Goal: Task Accomplishment & Management: Use online tool/utility

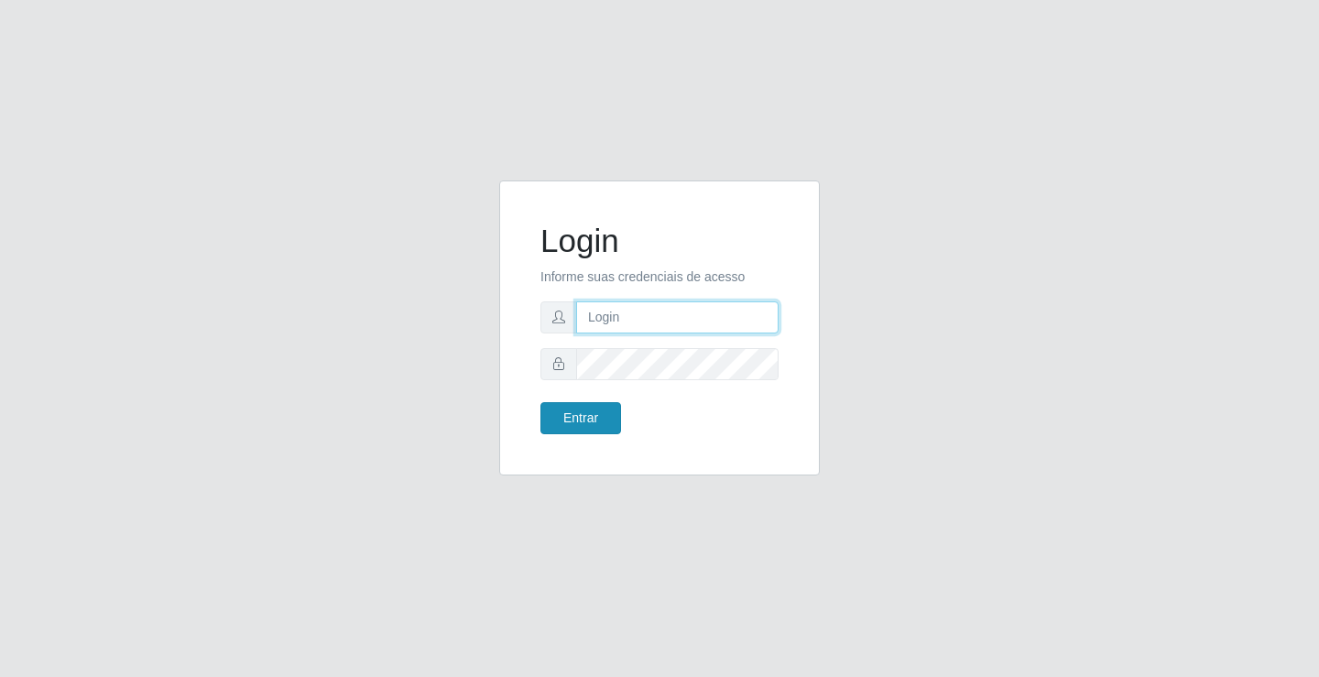
type input "[EMAIL_ADDRESS][DOMAIN_NAME]"
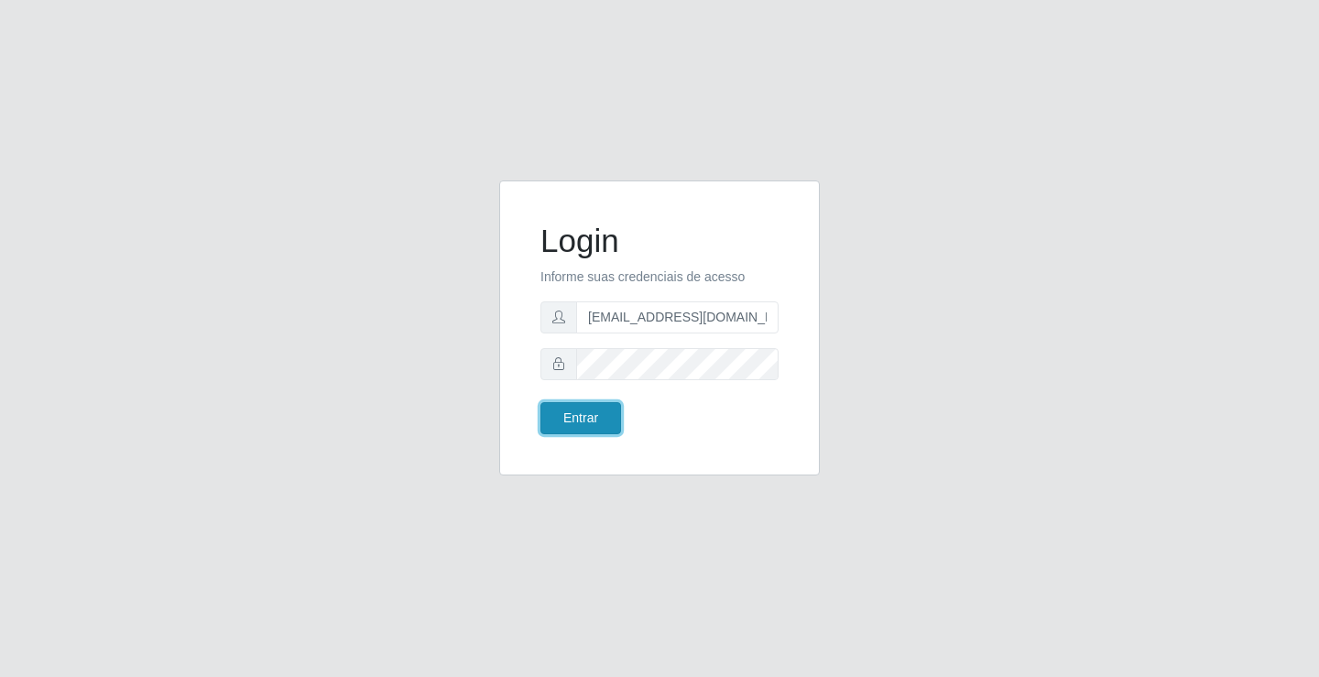
click at [568, 407] on button "Entrar" at bounding box center [580, 418] width 81 height 32
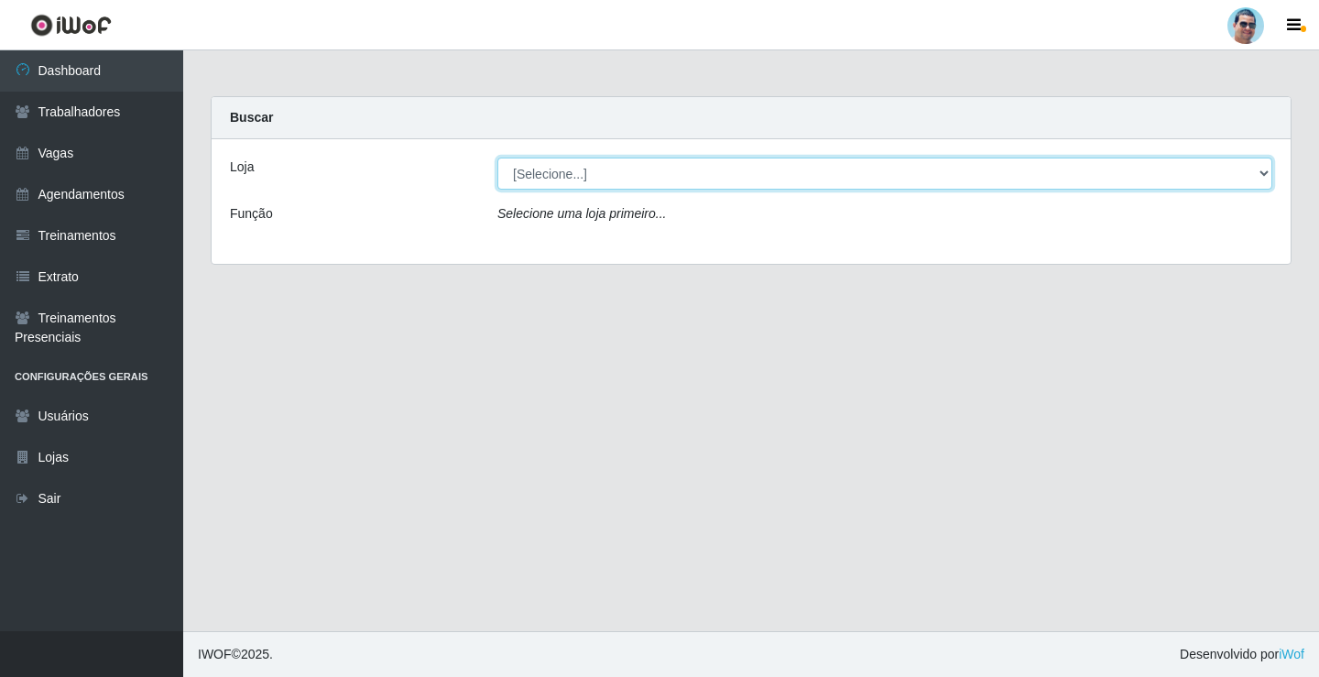
click at [798, 172] on select "[Selecione...] Mercadinho Extrabom" at bounding box center [884, 173] width 775 height 32
select select "175"
click at [497, 157] on select "[Selecione...] Mercadinho Extrabom" at bounding box center [884, 173] width 775 height 32
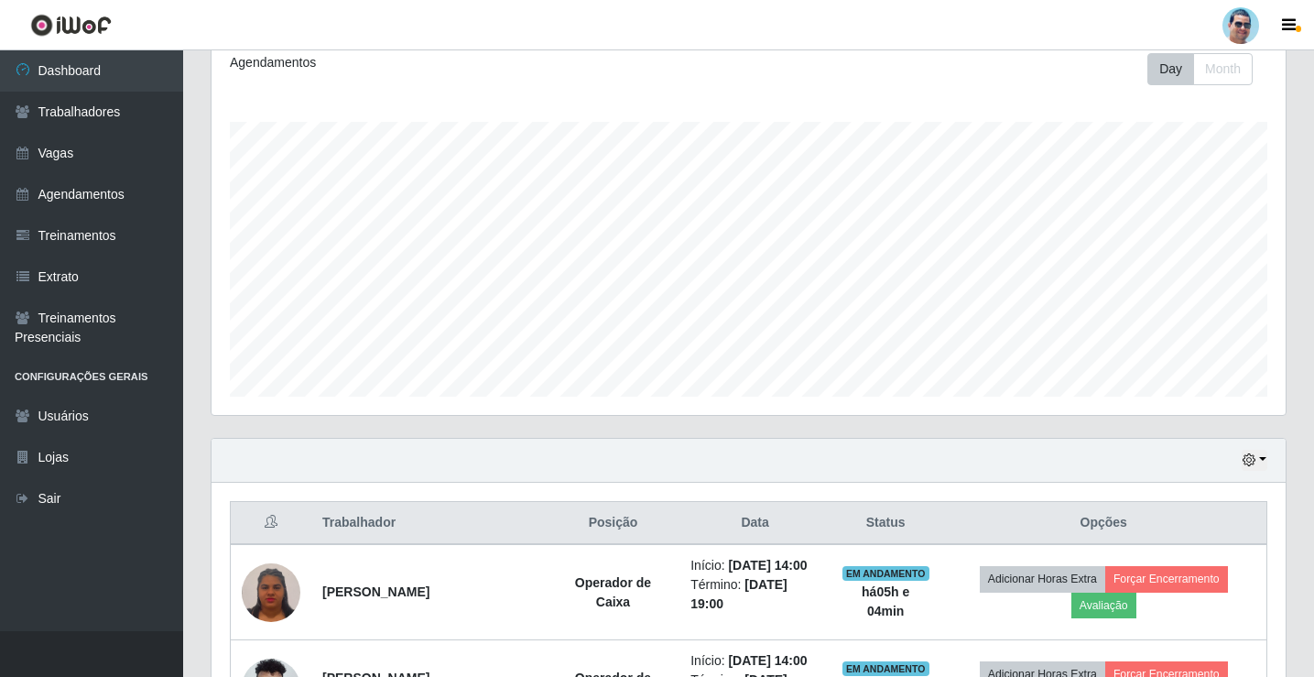
scroll to position [376, 0]
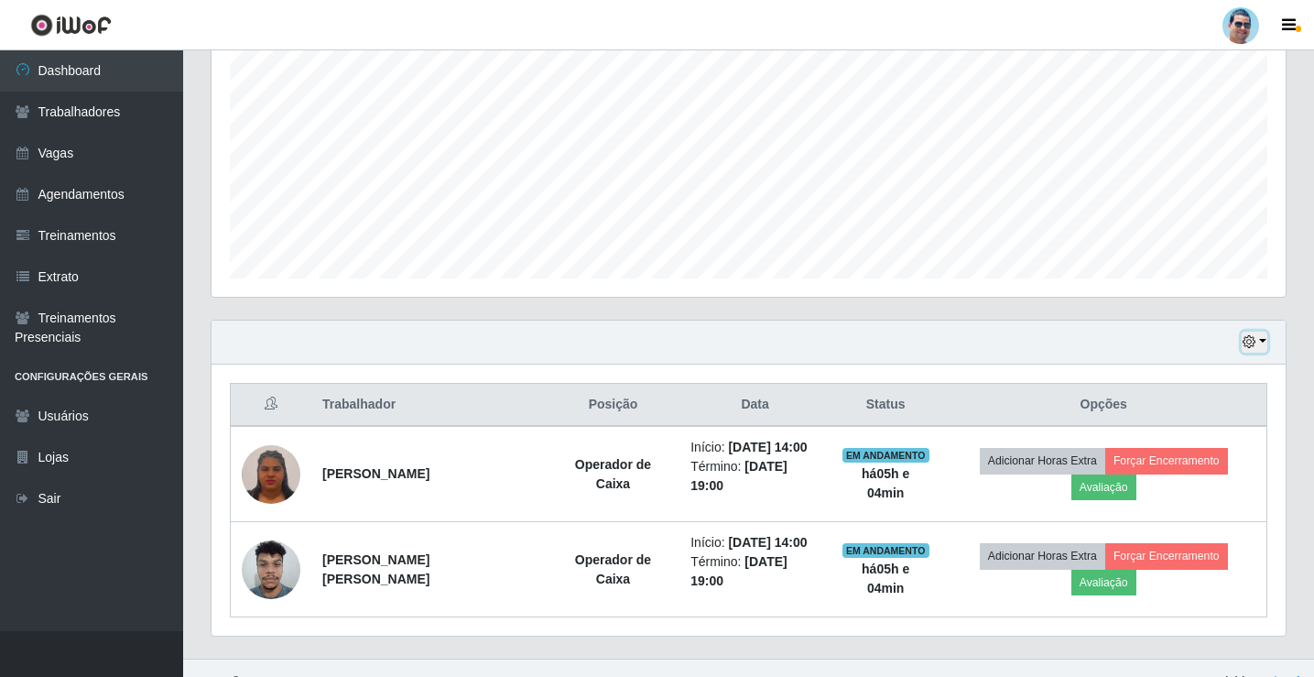
click at [1258, 344] on button "button" at bounding box center [1255, 341] width 26 height 21
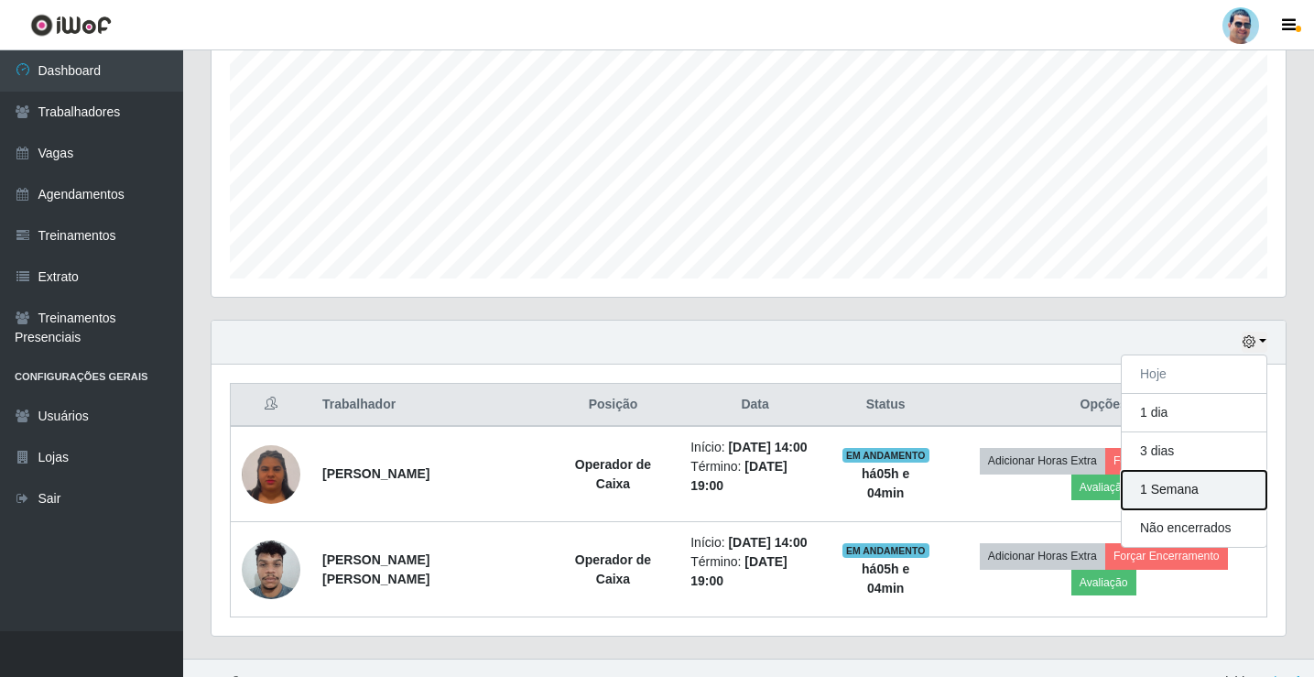
click at [1207, 475] on button "1 Semana" at bounding box center [1194, 490] width 145 height 38
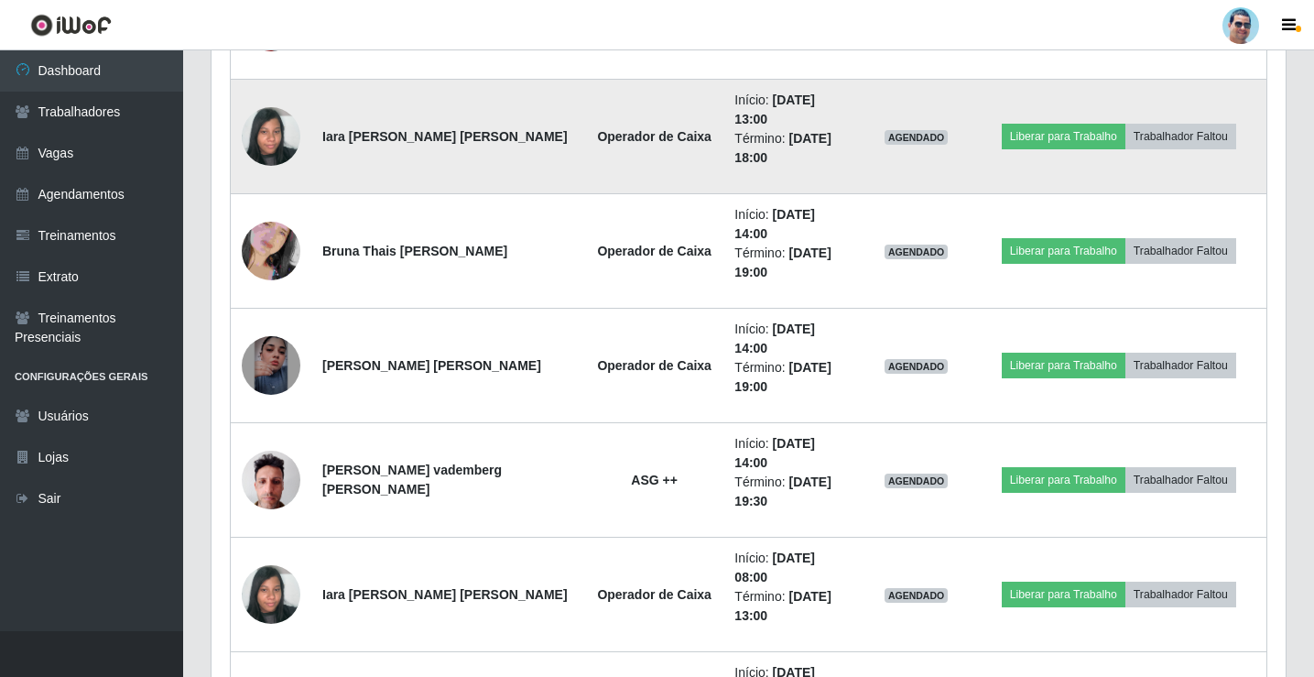
scroll to position [1109, 0]
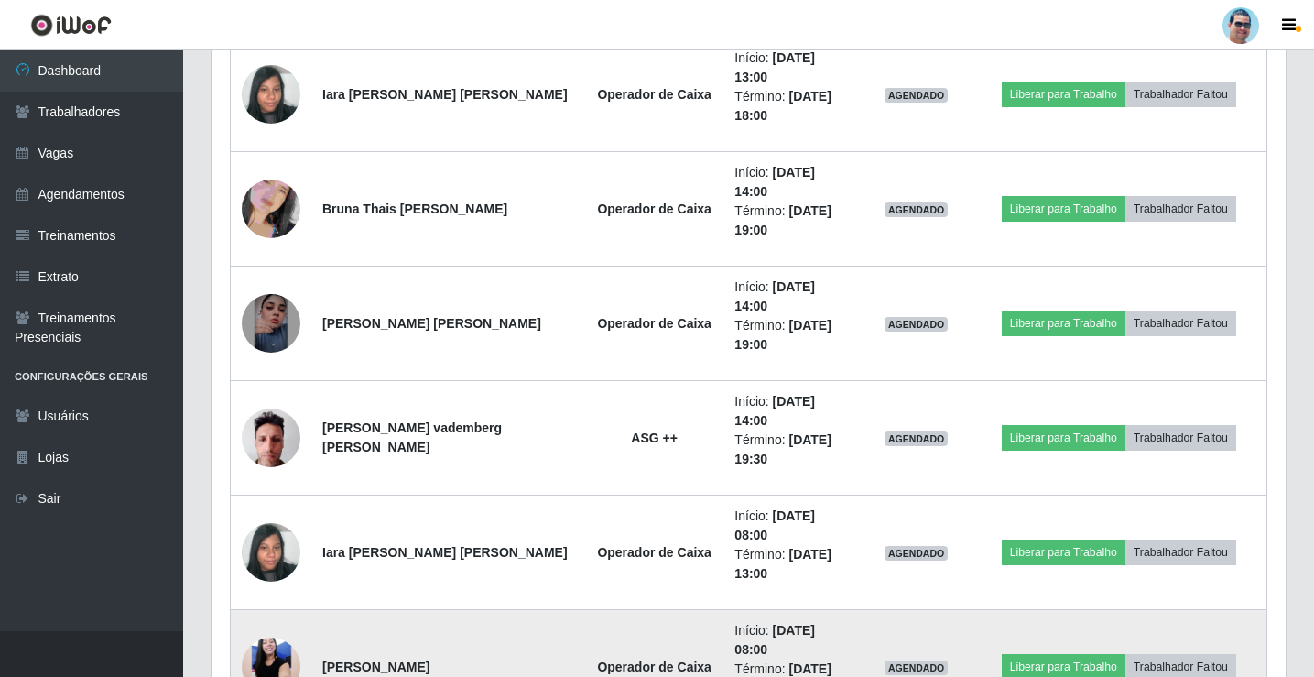
click at [276, 602] on img at bounding box center [271, 667] width 59 height 130
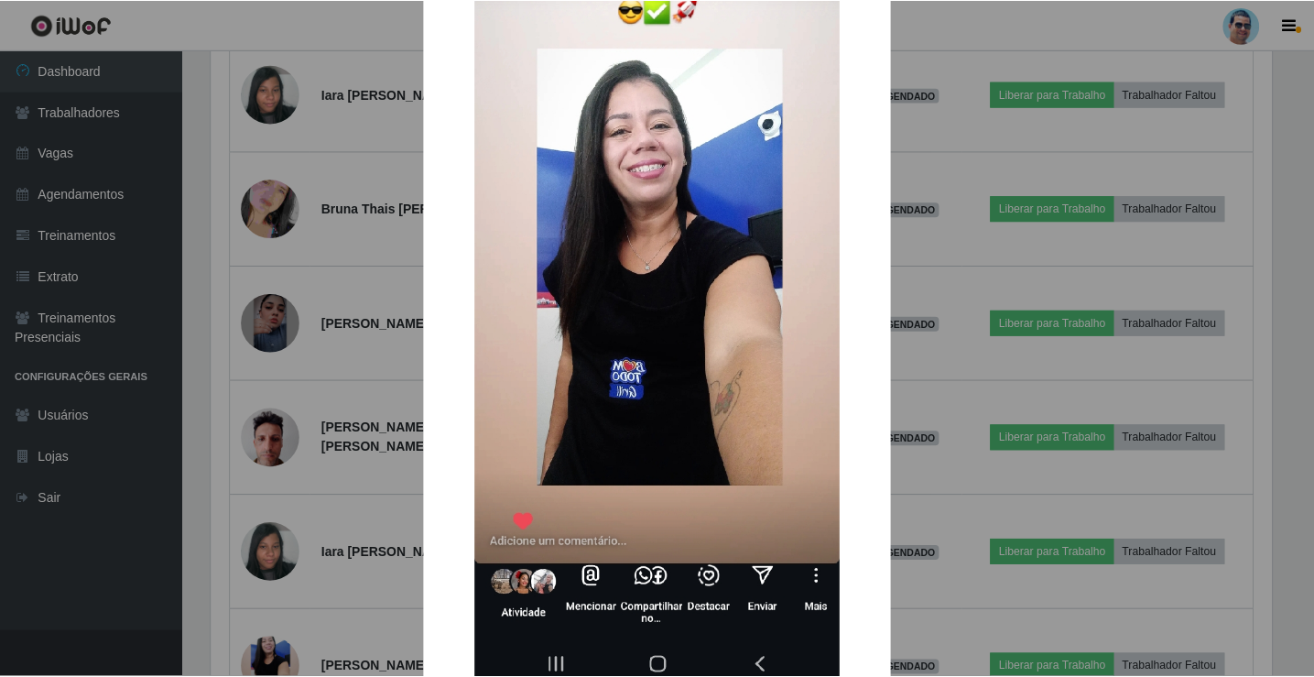
scroll to position [275, 0]
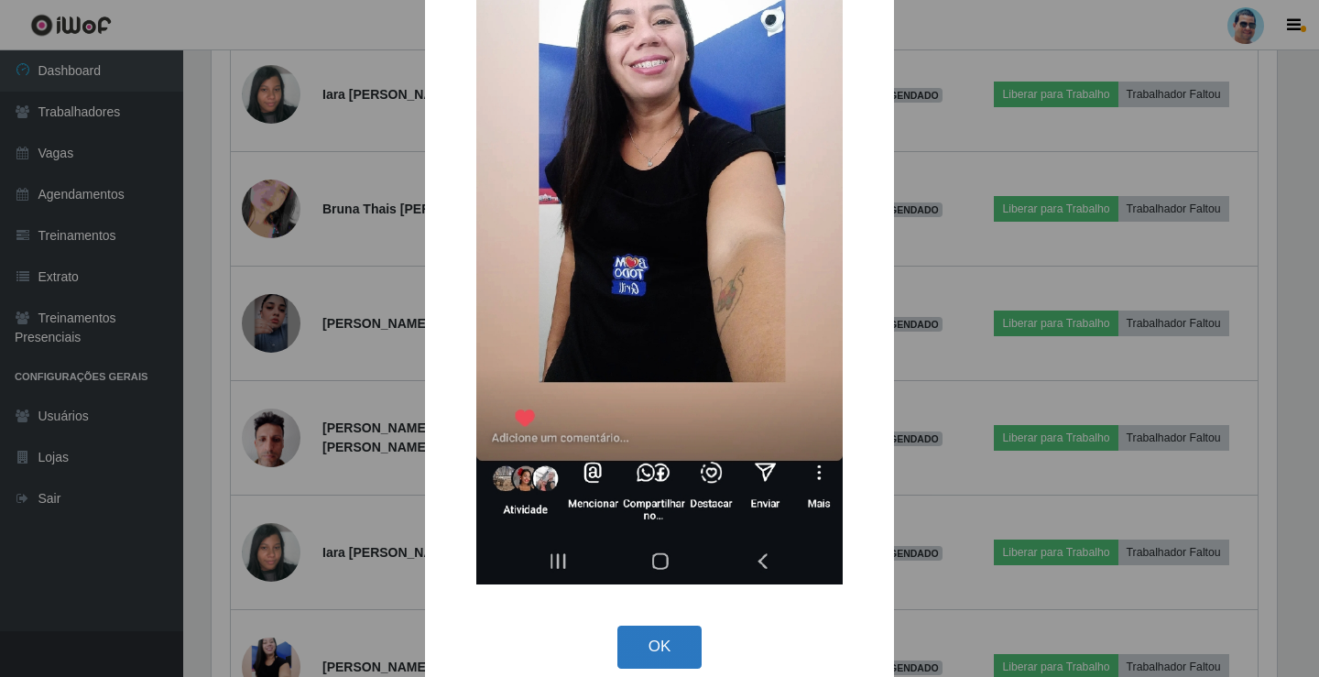
click at [685, 639] on button "OK" at bounding box center [659, 646] width 85 height 43
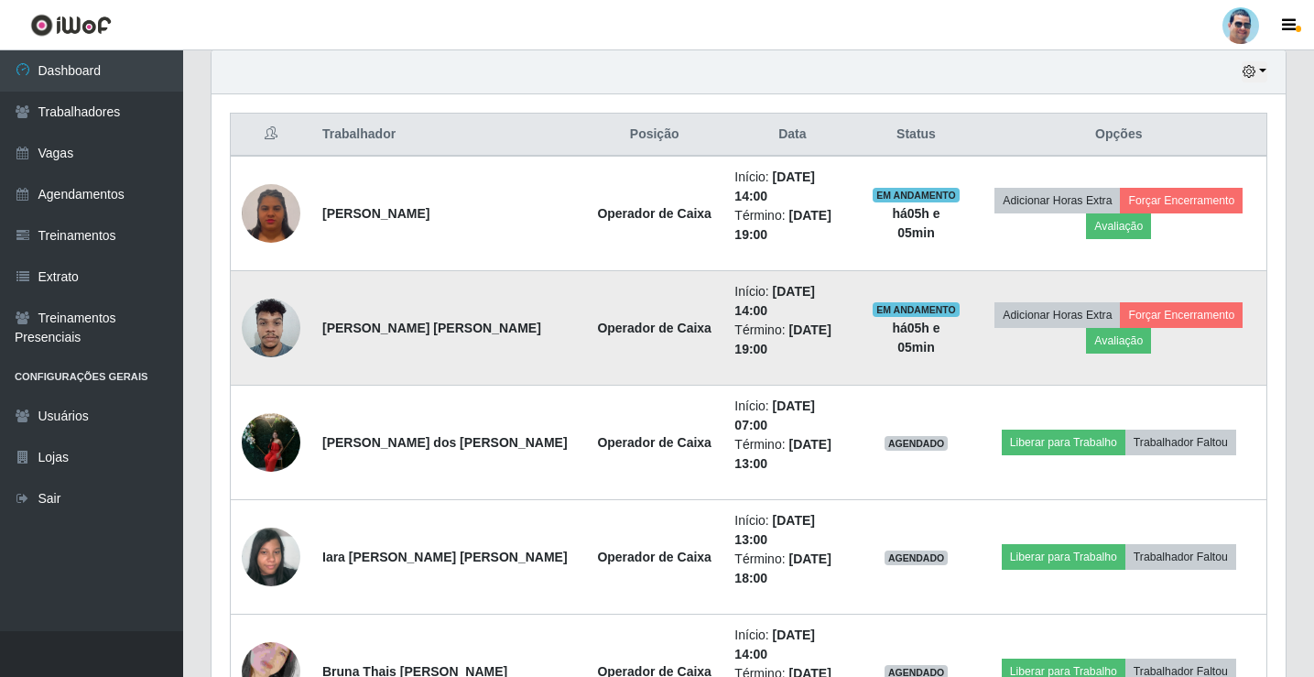
scroll to position [651, 0]
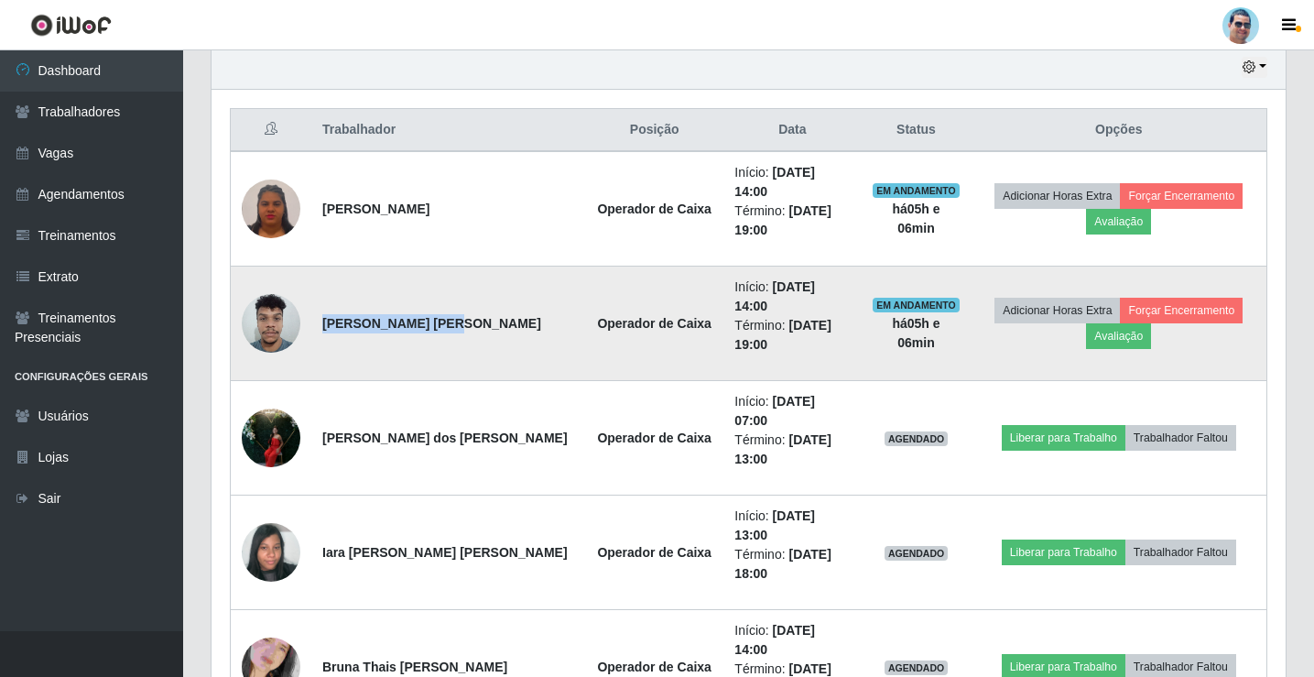
drag, startPoint x: 322, startPoint y: 299, endPoint x: 436, endPoint y: 294, distance: 113.6
click at [436, 294] on td "[PERSON_NAME] [PERSON_NAME]" at bounding box center [448, 323] width 274 height 114
copy strong "[PERSON_NAME] [PERSON_NAME]"
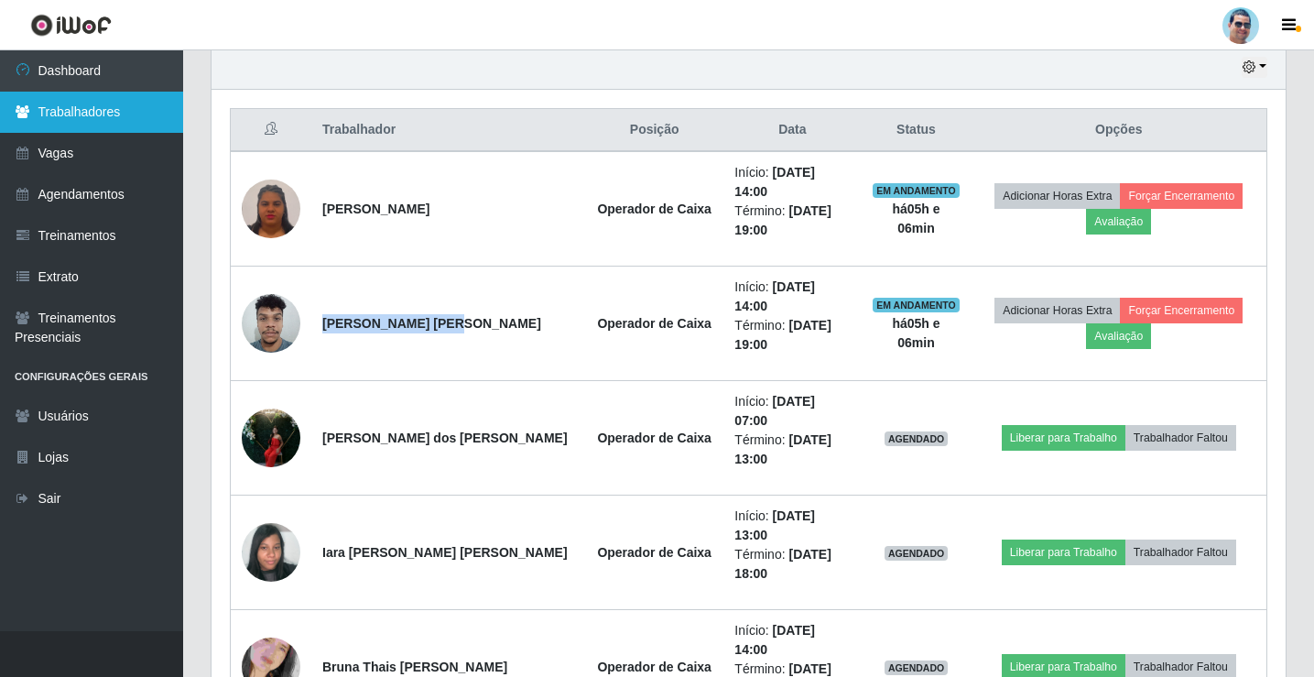
click at [132, 125] on link "Trabalhadores" at bounding box center [91, 112] width 183 height 41
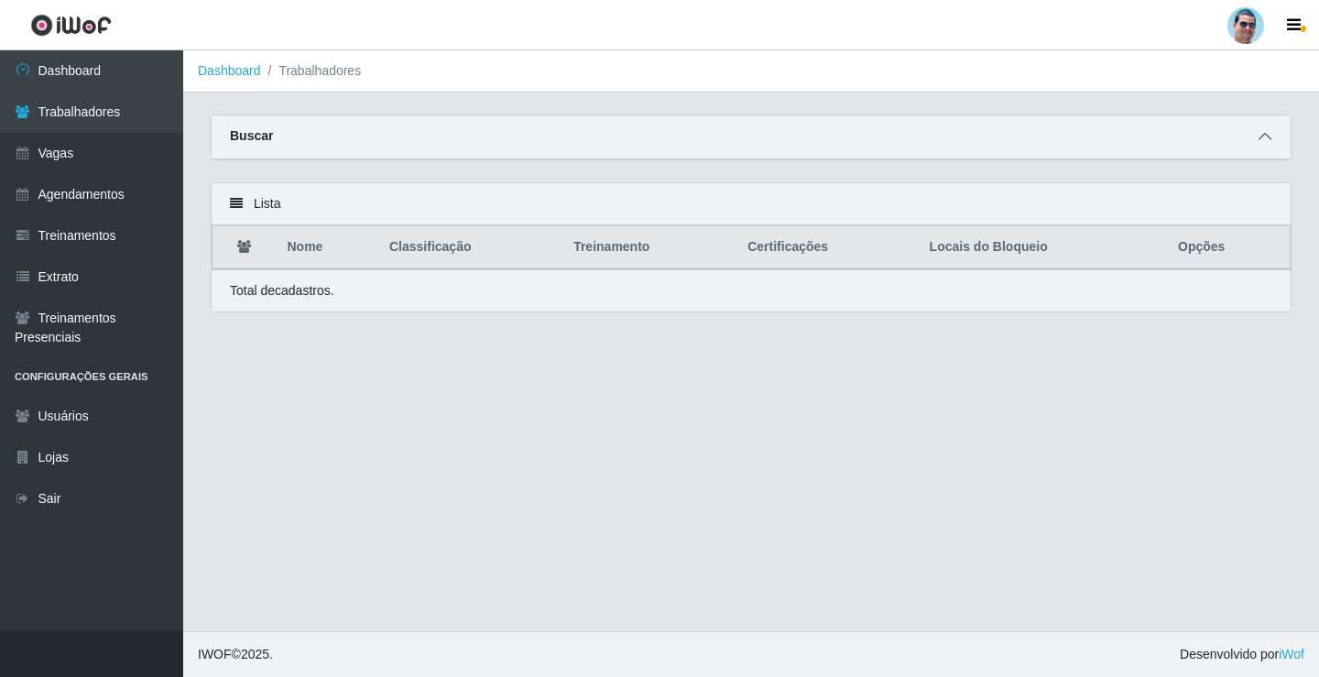
click at [1257, 142] on span at bounding box center [1265, 136] width 22 height 21
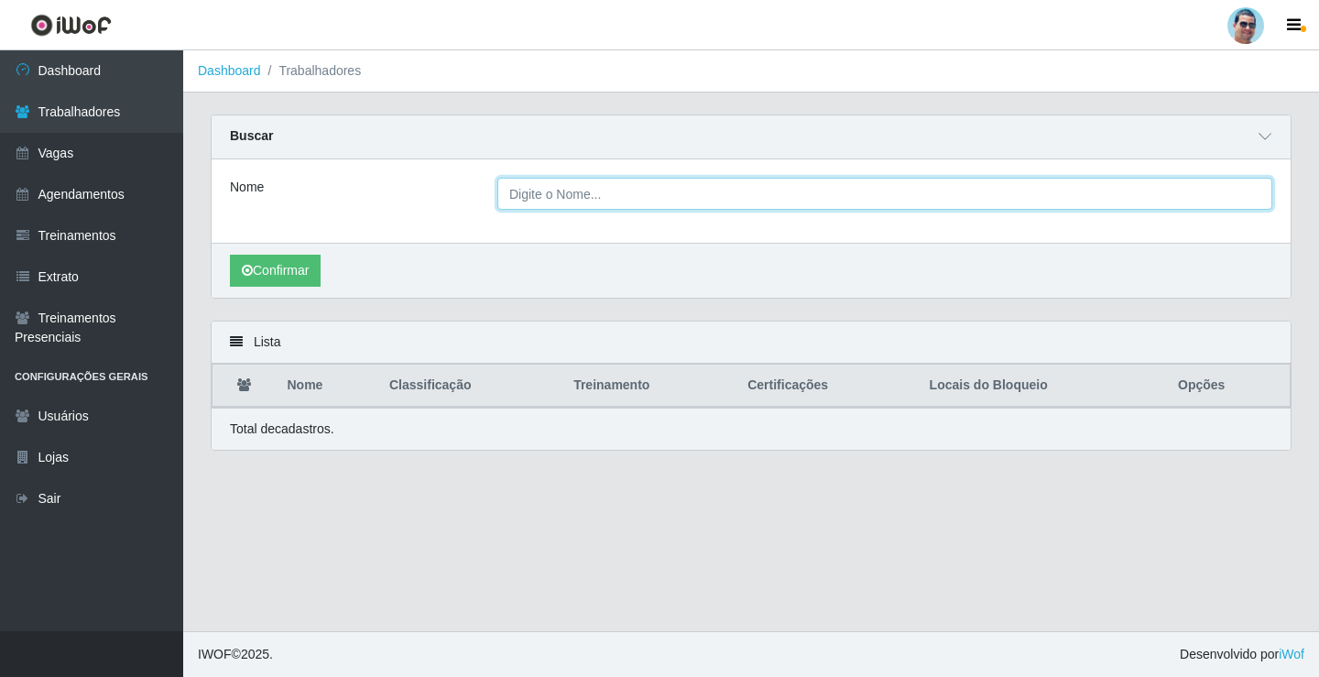
click at [673, 196] on input "Nome" at bounding box center [884, 194] width 775 height 32
paste input "[PERSON_NAME] [PERSON_NAME]"
type input "[PERSON_NAME] [PERSON_NAME]"
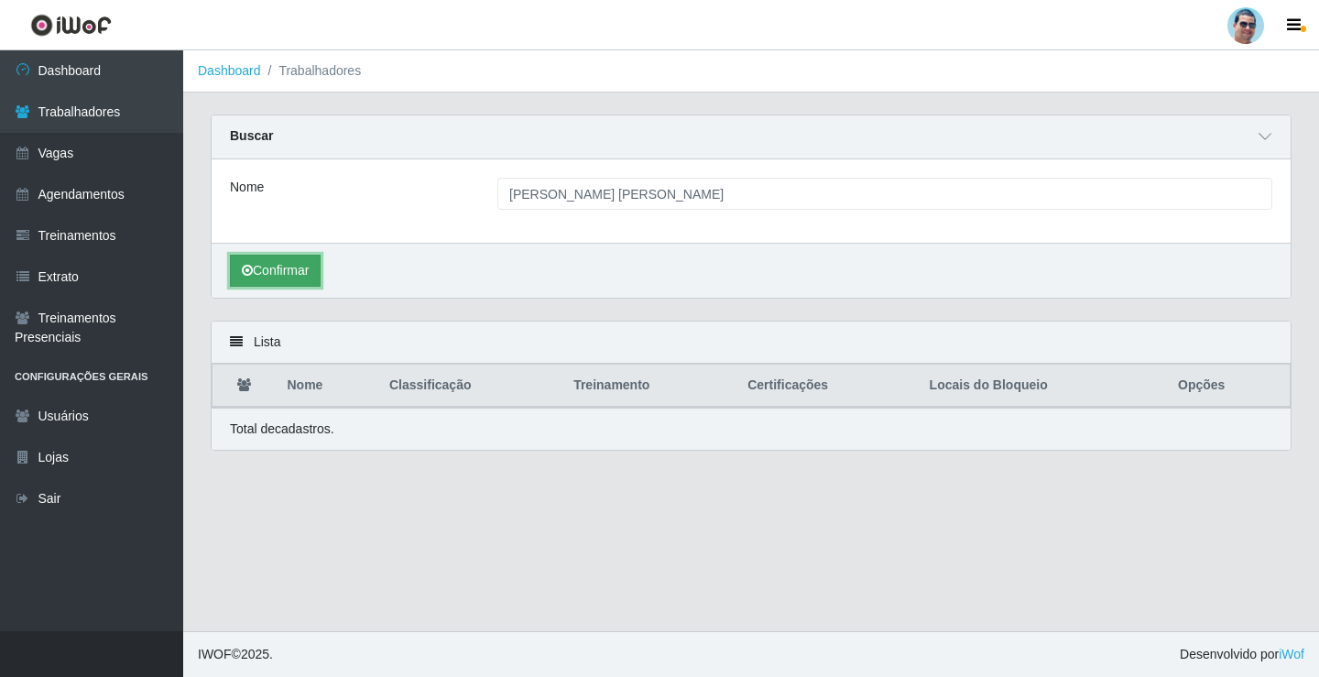
click at [265, 281] on button "Confirmar" at bounding box center [275, 271] width 91 height 32
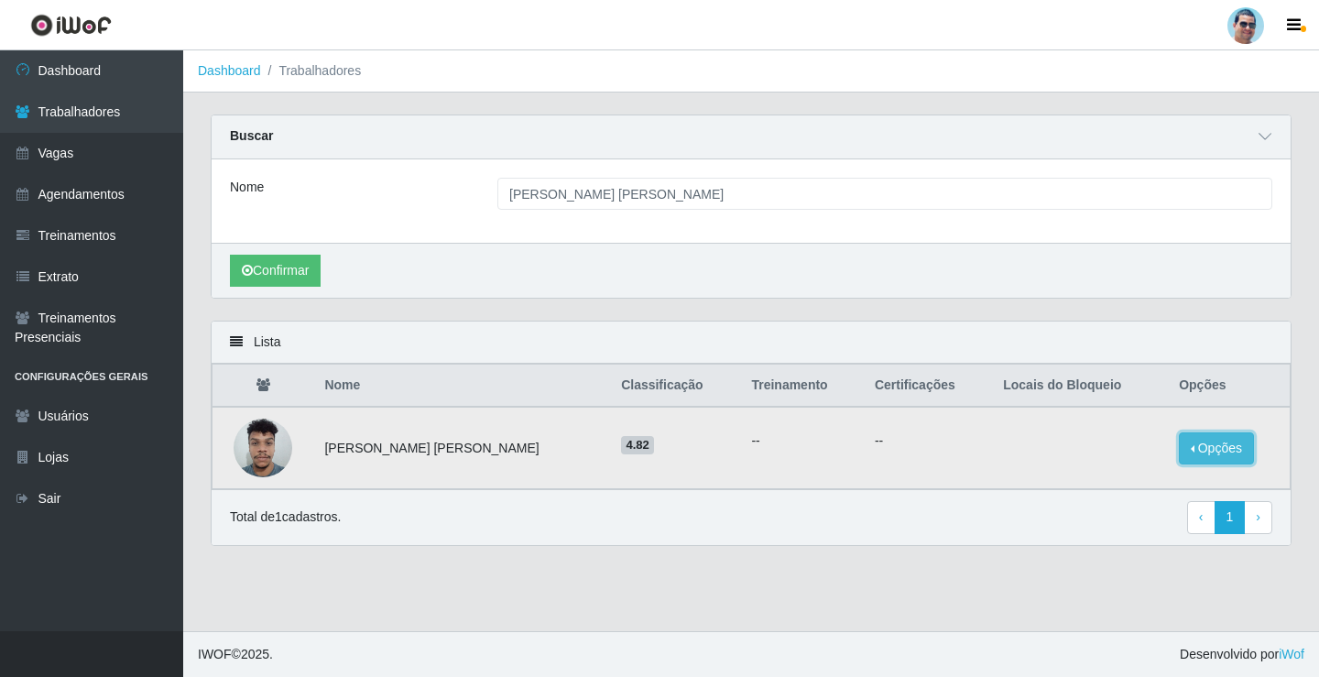
click at [1178, 434] on button "Opções" at bounding box center [1215, 448] width 75 height 32
click at [1103, 233] on div "Nome [PERSON_NAME] [PERSON_NAME]" at bounding box center [751, 200] width 1079 height 83
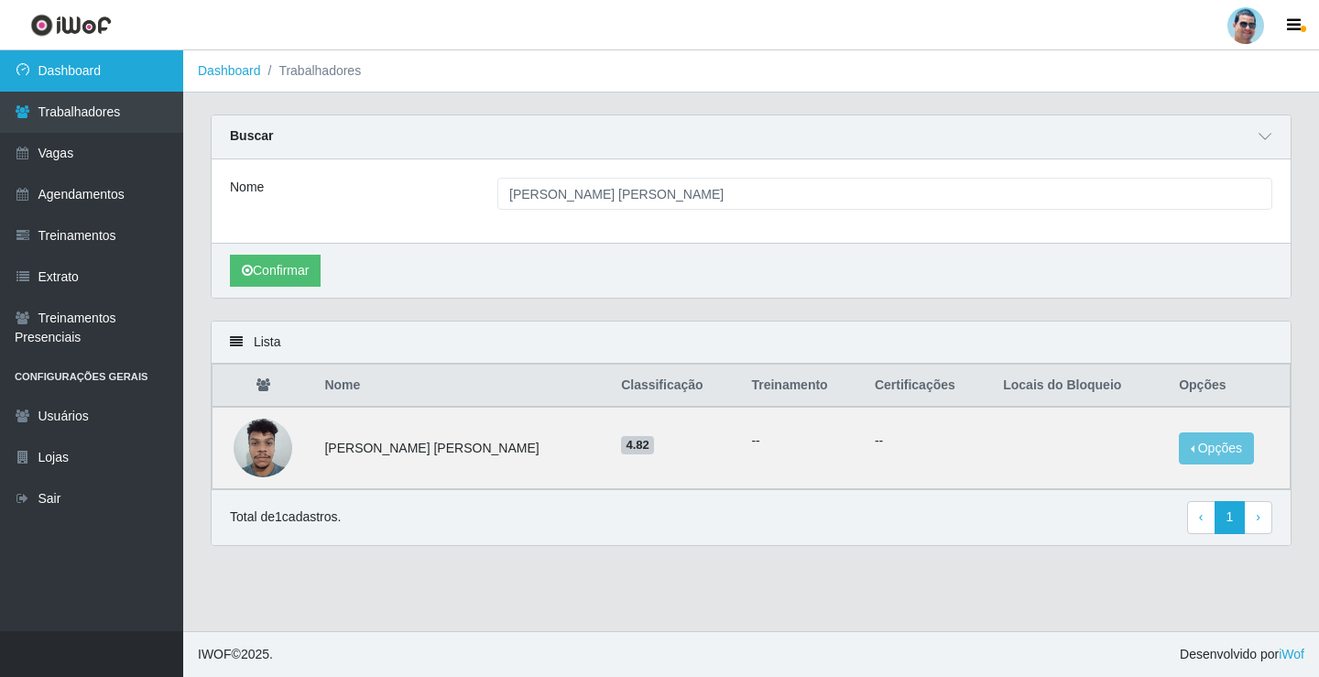
click at [146, 80] on link "Dashboard" at bounding box center [91, 70] width 183 height 41
